Goal: Task Accomplishment & Management: Complete application form

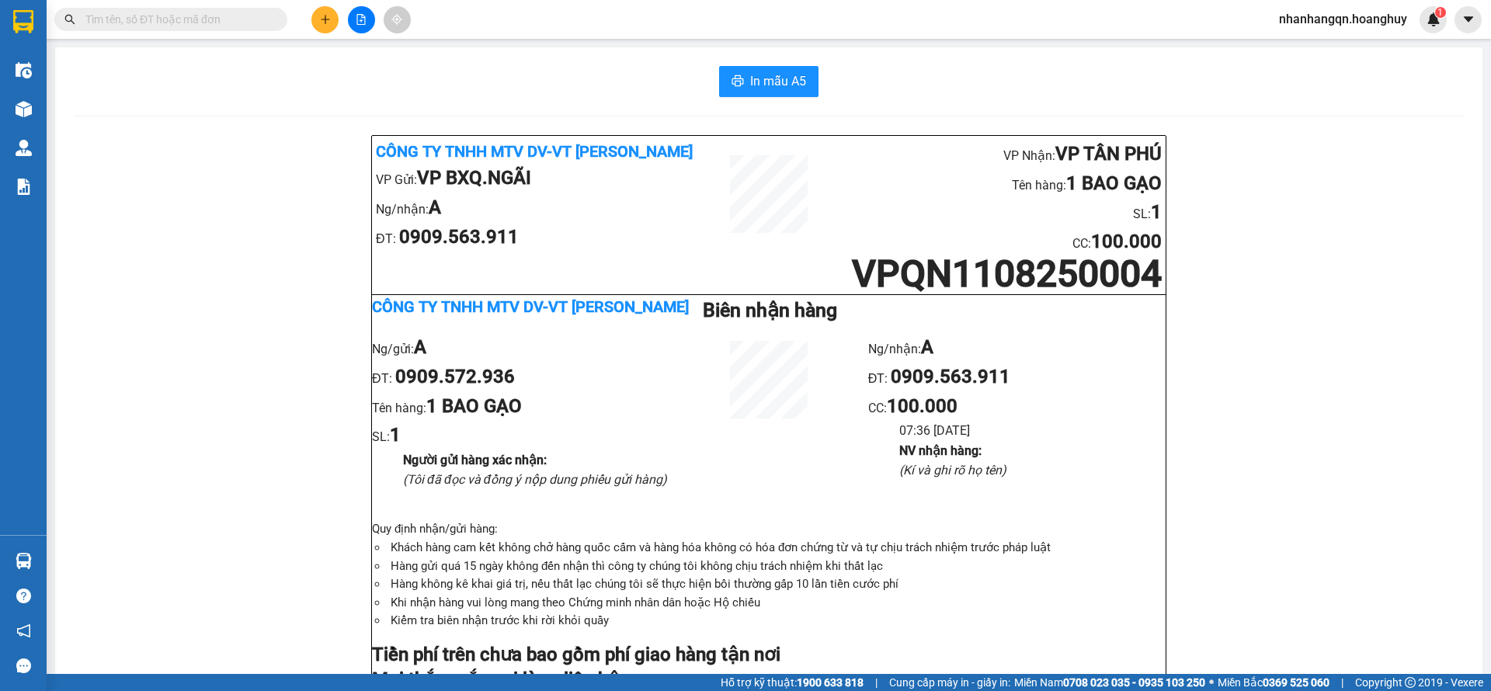
click at [117, 20] on input "text" at bounding box center [176, 19] width 183 height 17
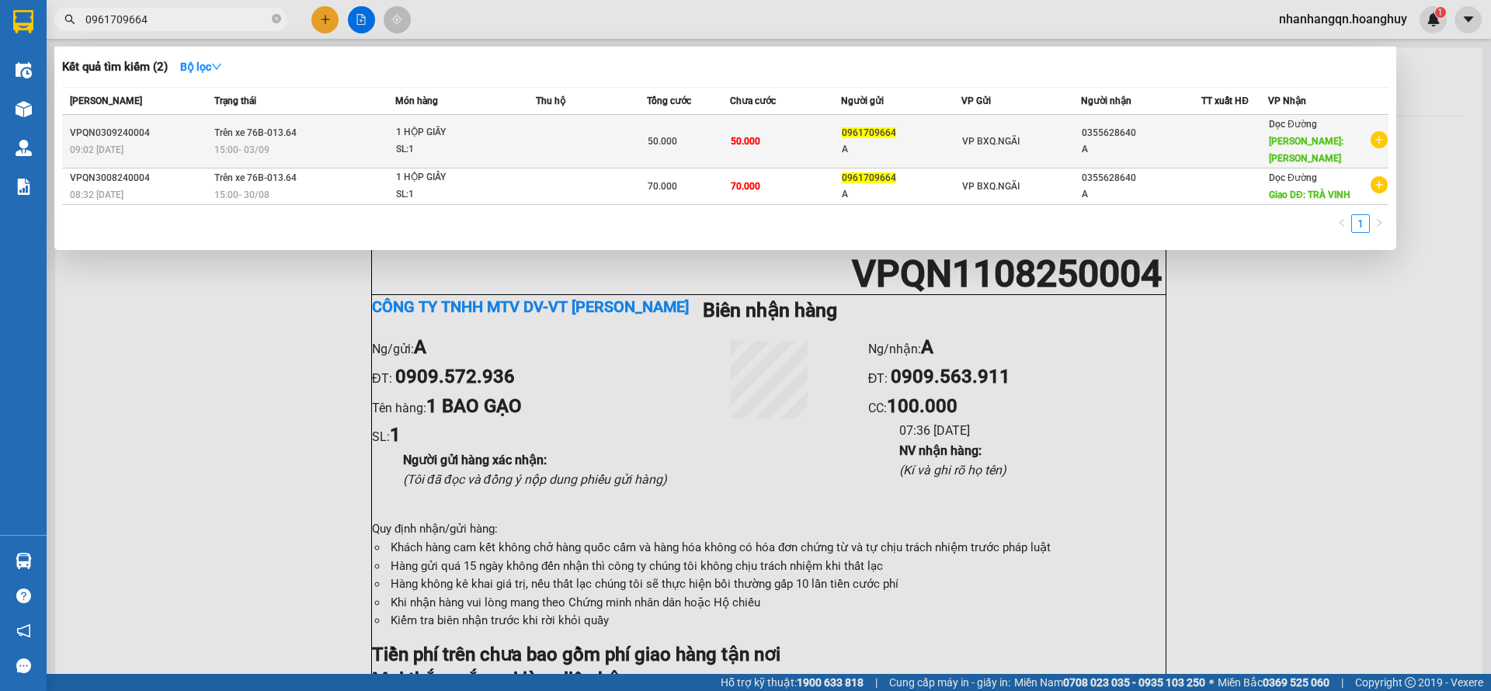
type input "0961709664"
click at [996, 143] on td "VP BXQ.NGÃI" at bounding box center [1022, 142] width 120 height 54
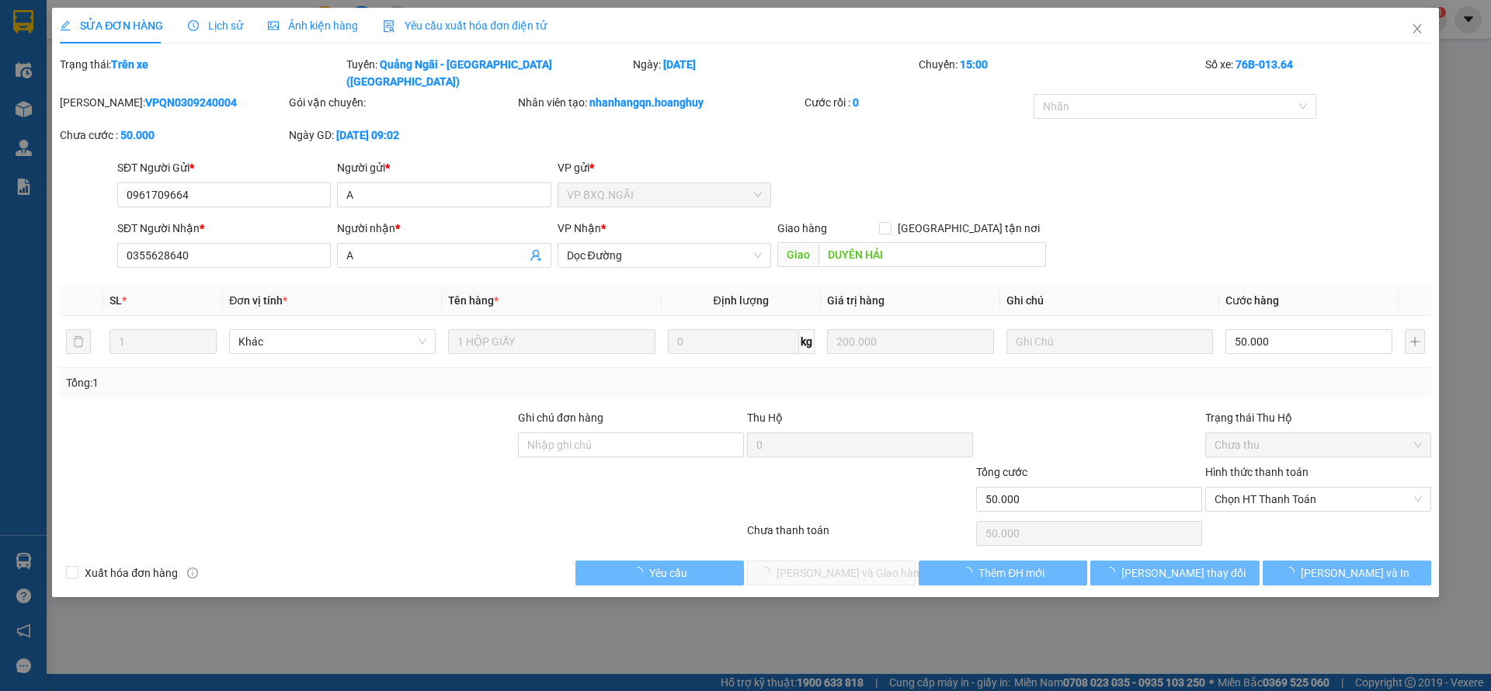
type input "0961709664"
type input "A"
type input "0355628640"
type input "A"
type input "DUYÊN HẢI"
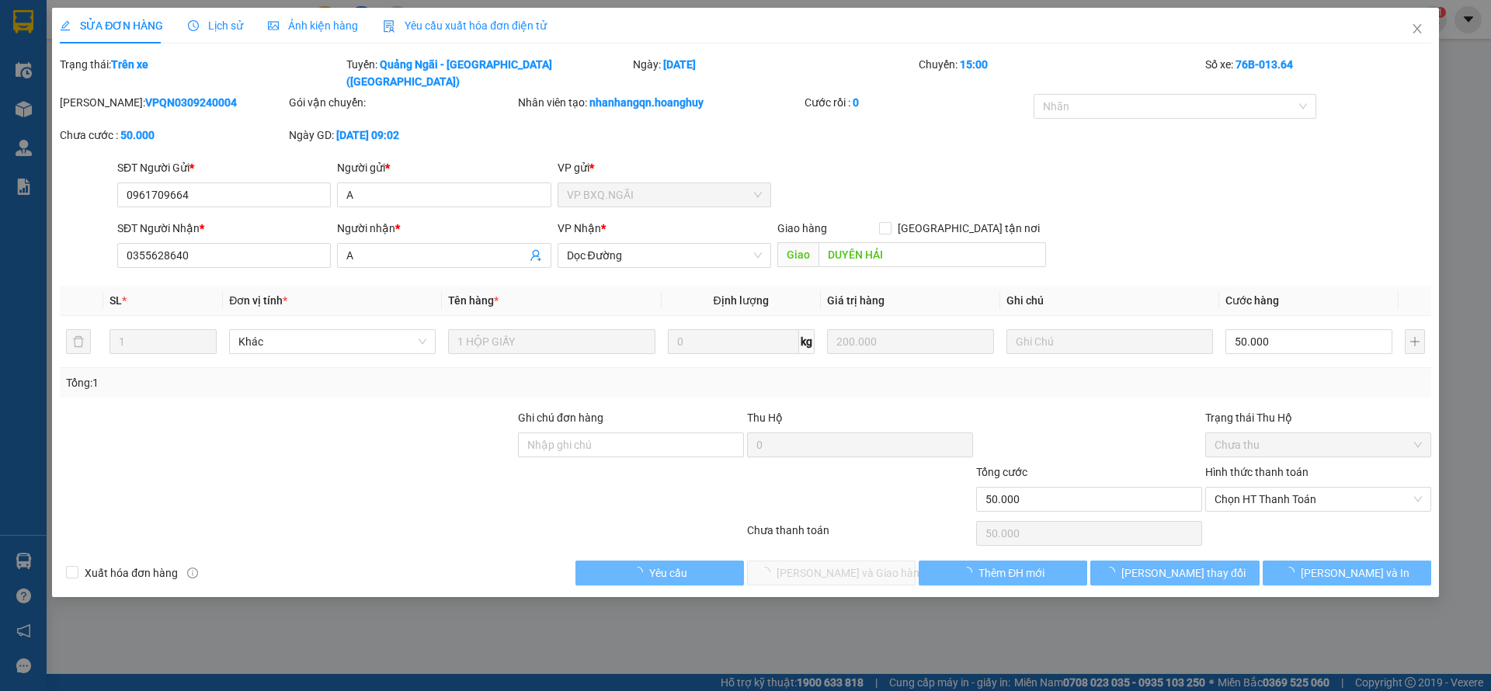
type input "50.000"
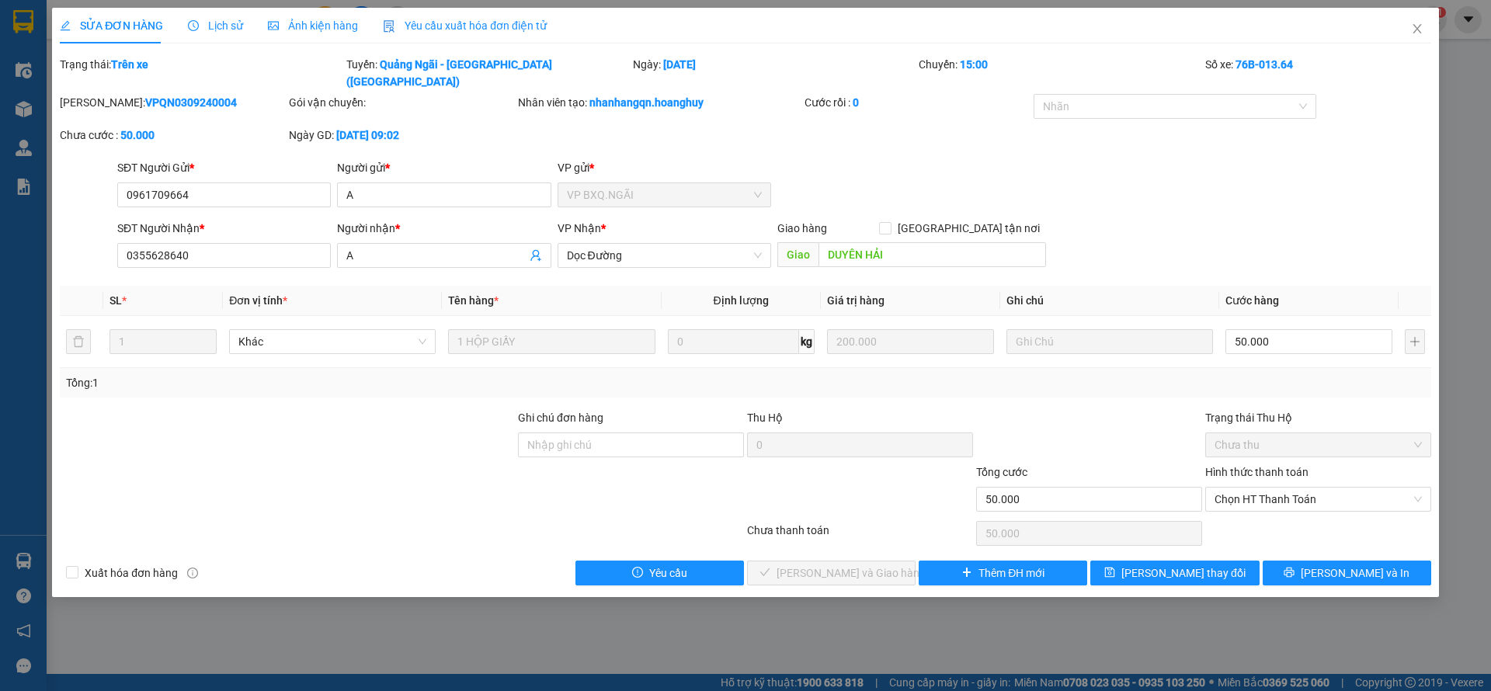
click at [1035, 584] on div "SỬA ĐƠN HÀNG Lịch sử Ảnh kiện hàng Yêu cầu xuất hóa đơn điện tử Total Paid Fee …" at bounding box center [745, 345] width 1491 height 691
click at [1025, 564] on button "Thêm ĐH mới" at bounding box center [1003, 573] width 169 height 25
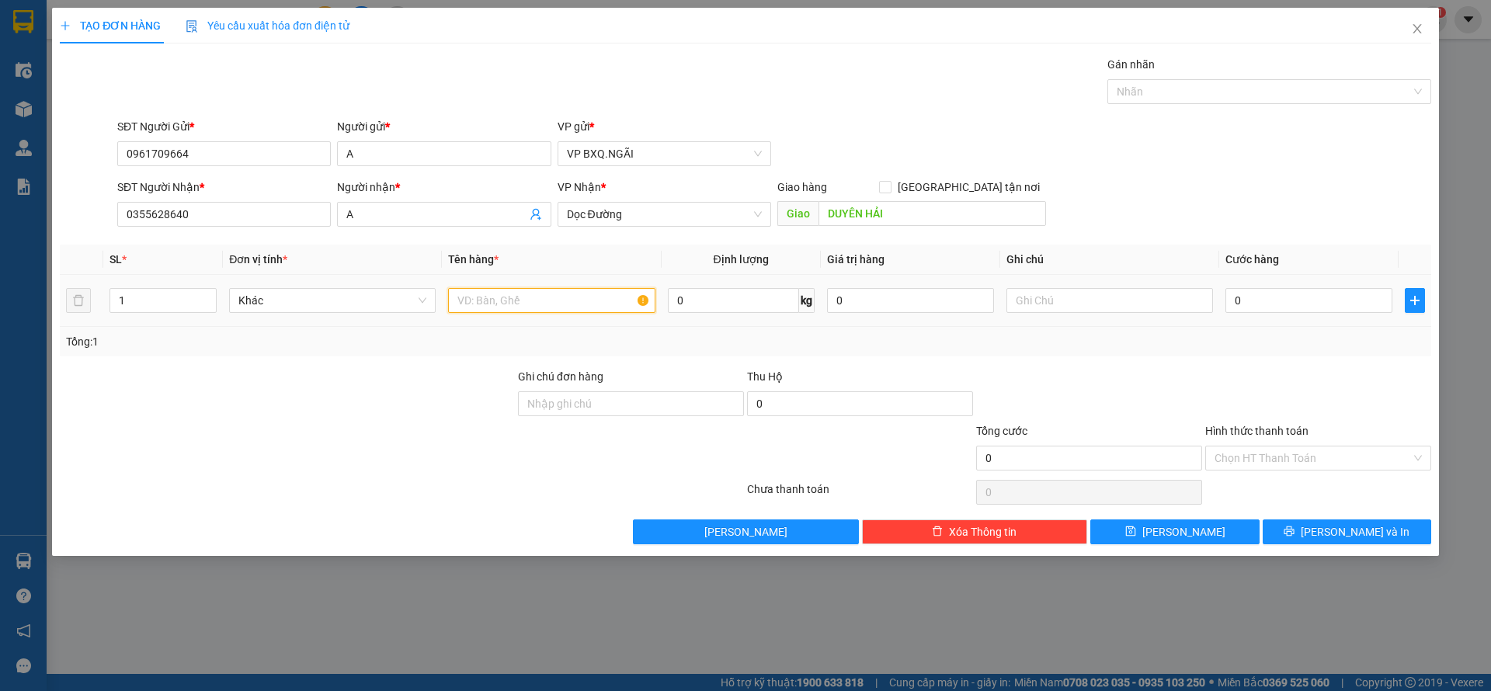
click at [524, 306] on input "text" at bounding box center [551, 300] width 207 height 25
type input "1 xốp"
type input "1"
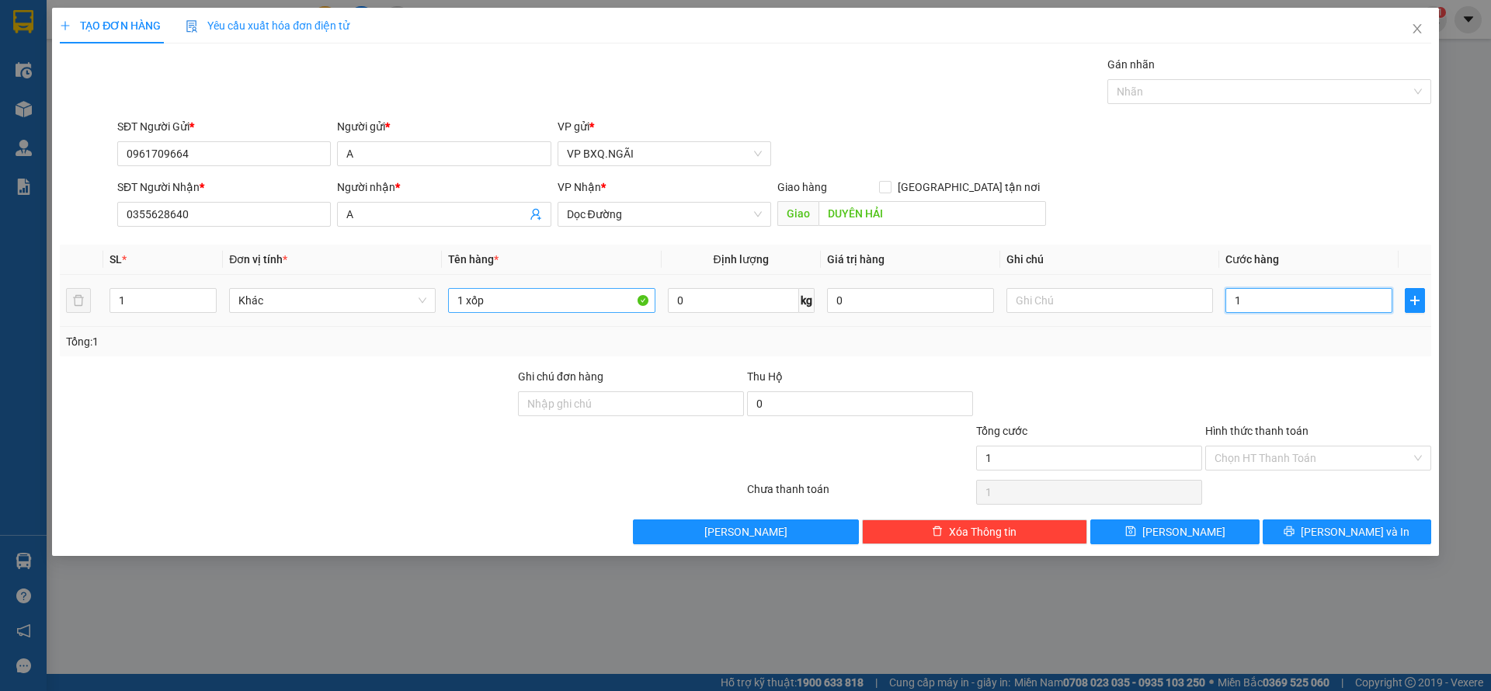
type input "10"
type input "100"
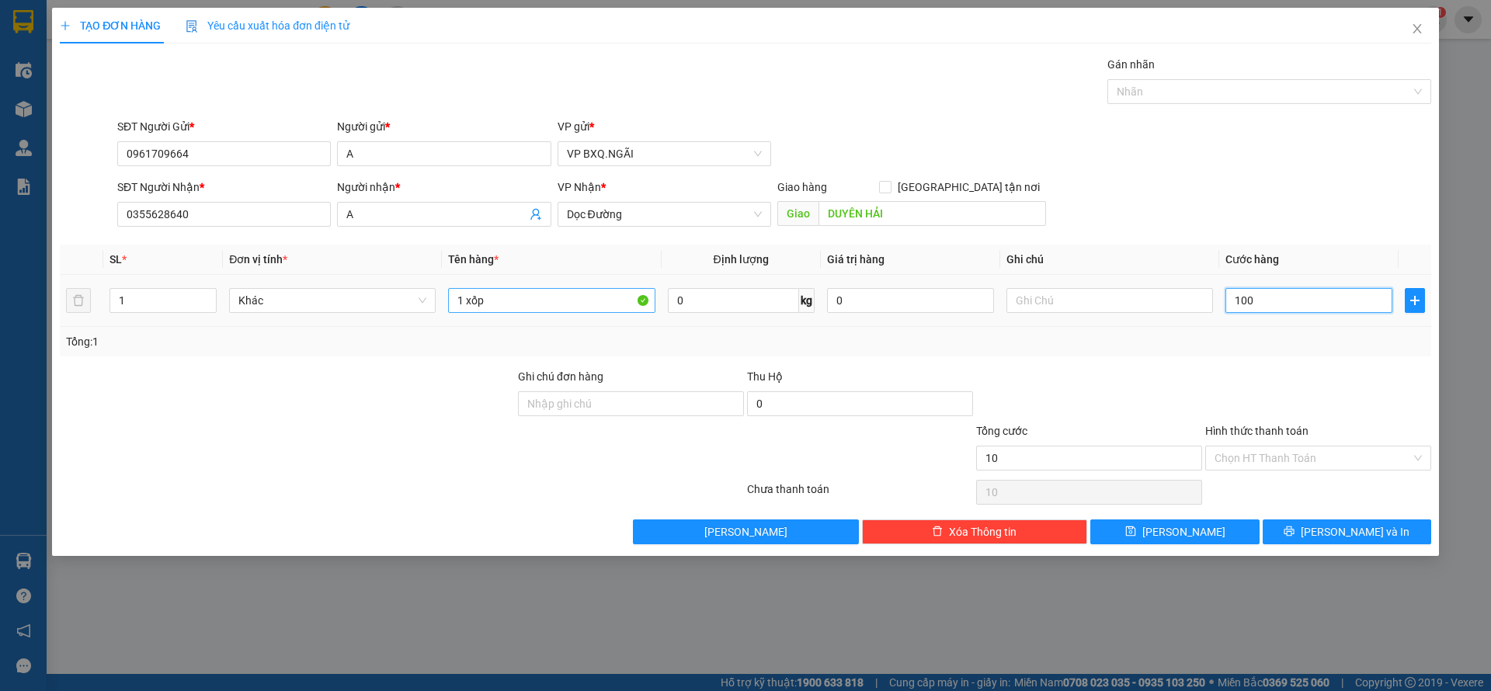
type input "100"
type input "1.000"
type input "10.000"
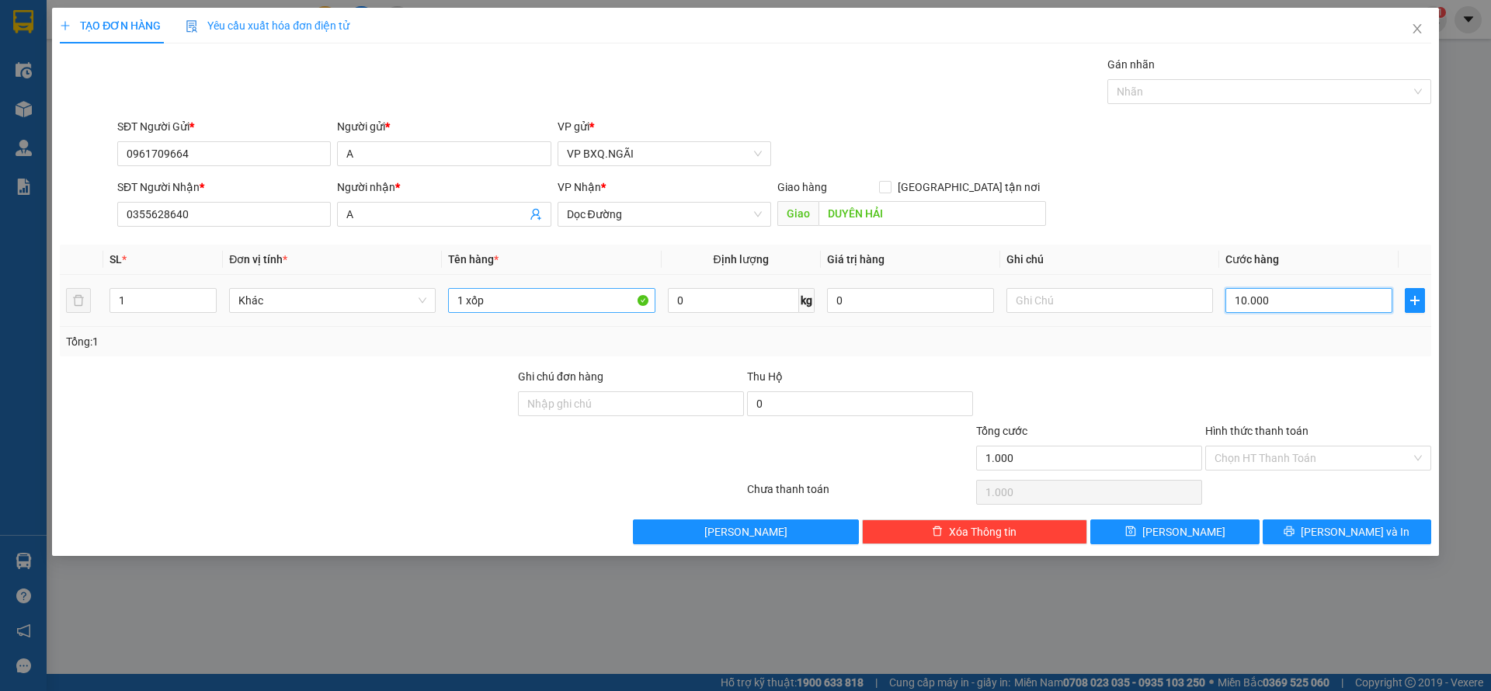
type input "10.000"
type input "100.000"
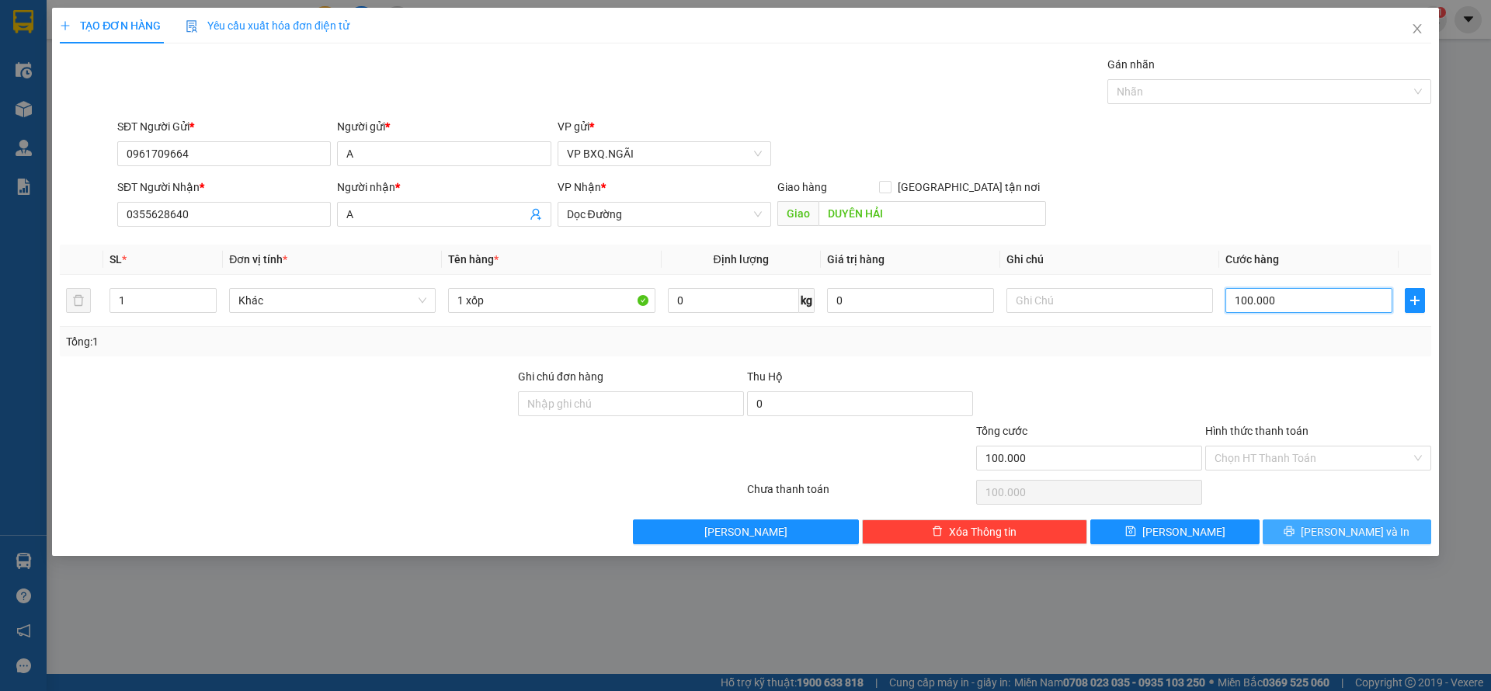
type input "100.000"
click at [1306, 525] on button "[PERSON_NAME] và In" at bounding box center [1347, 532] width 169 height 25
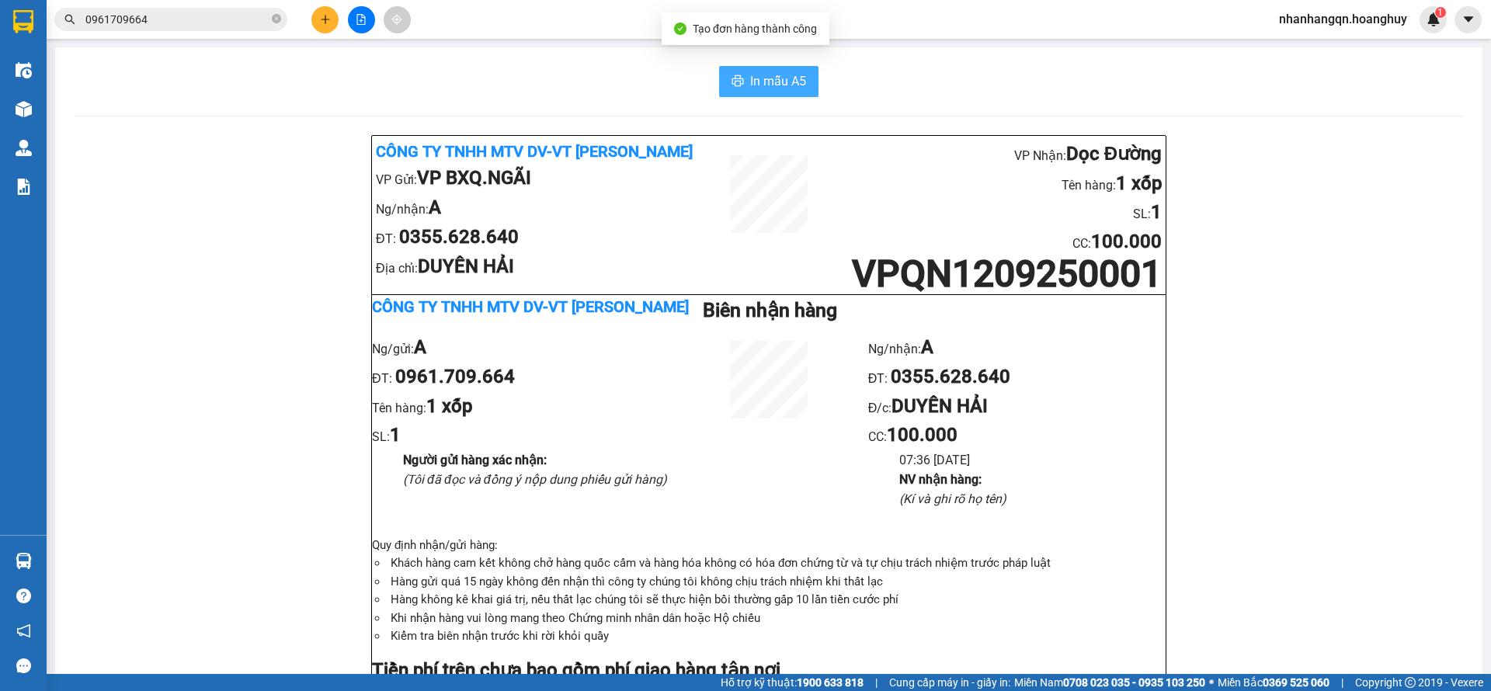
click at [759, 78] on span "In mẫu A5" at bounding box center [778, 80] width 56 height 19
